Goal: Information Seeking & Learning: Learn about a topic

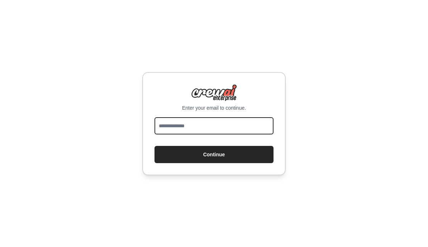
click at [249, 129] on input "email" at bounding box center [213, 125] width 119 height 17
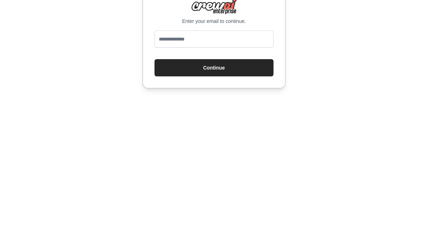
scroll to position [9, 0]
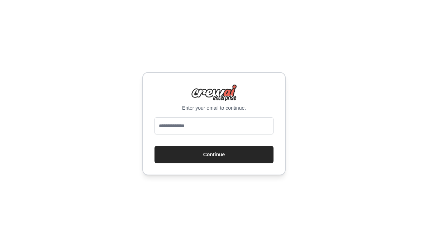
click at [246, 151] on button "Continue" at bounding box center [213, 154] width 119 height 17
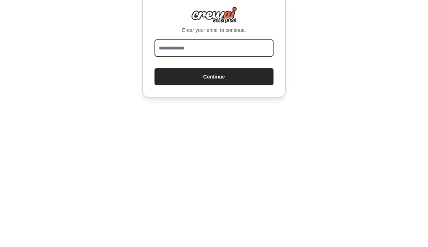
type input "**********"
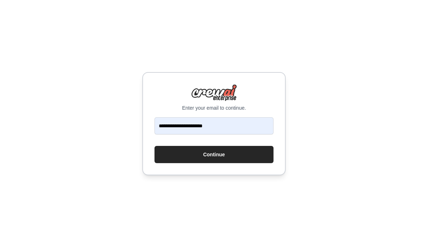
click at [246, 146] on button "Continue" at bounding box center [213, 154] width 119 height 17
click at [250, 146] on button "Continue" at bounding box center [213, 154] width 119 height 17
click at [252, 156] on button "Continue" at bounding box center [213, 154] width 119 height 17
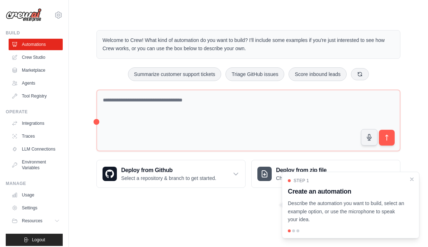
click at [53, 71] on link "Marketplace" at bounding box center [36, 69] width 54 height 11
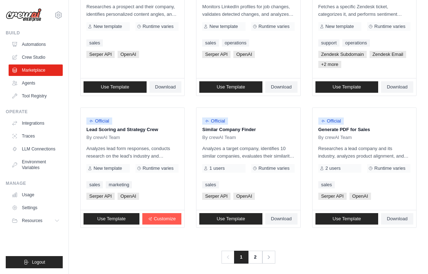
scroll to position [409, 0]
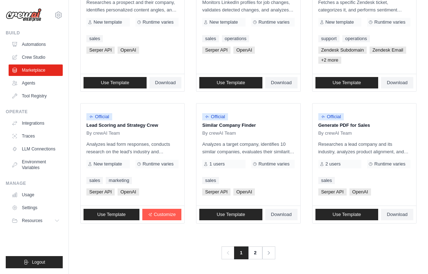
click at [273, 246] on link "Next" at bounding box center [268, 252] width 13 height 13
click at [256, 246] on link "2" at bounding box center [255, 252] width 14 height 13
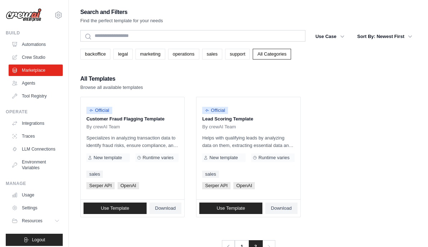
click at [50, 65] on link "Marketplace" at bounding box center [36, 69] width 54 height 11
